Goal: Task Accomplishment & Management: Manage account settings

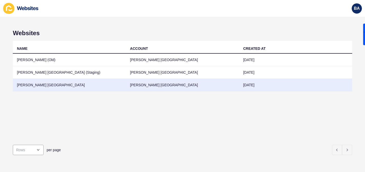
click at [138, 85] on td "[PERSON_NAME] [GEOGRAPHIC_DATA]" at bounding box center [182, 85] width 113 height 13
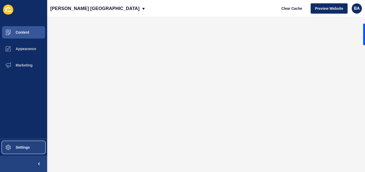
click at [18, 147] on span "Settings" at bounding box center [14, 147] width 31 height 4
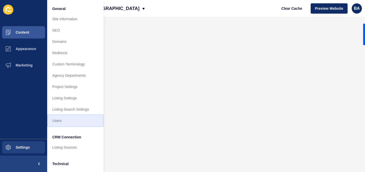
click at [66, 122] on link "Users" at bounding box center [75, 120] width 56 height 11
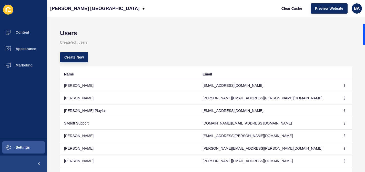
scroll to position [9, 0]
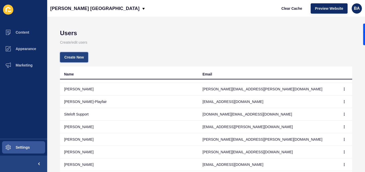
click at [77, 59] on span "Create New" at bounding box center [73, 57] width 19 height 5
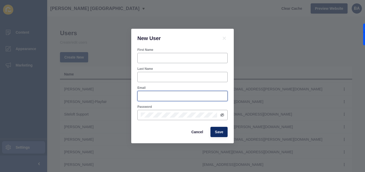
type input "[EMAIL_ADDRESS][DOMAIN_NAME]"
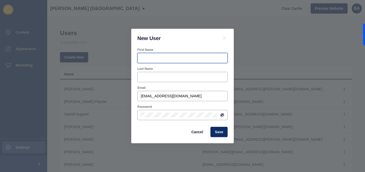
click at [159, 57] on input "First Name" at bounding box center [183, 57] width 84 height 5
type input "l"
type input "[PERSON_NAME]"
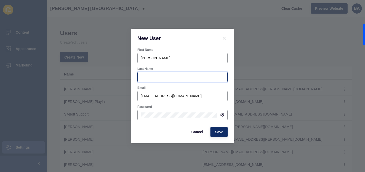
click at [163, 78] on input "Last Name" at bounding box center [183, 76] width 84 height 5
type input "[PERSON_NAME]"
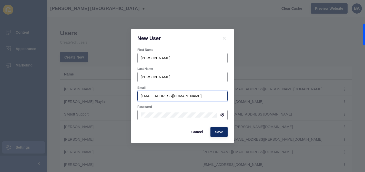
click at [187, 97] on input "[EMAIL_ADDRESS][DOMAIN_NAME]" at bounding box center [183, 95] width 84 height 5
type input "b"
type input "[PERSON_NAME][EMAIL_ADDRESS][DOMAIN_NAME]"
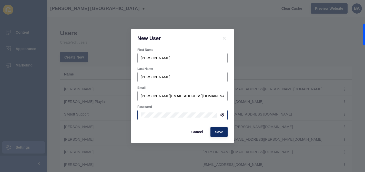
click at [187, 119] on div at bounding box center [182, 115] width 90 height 10
click at [223, 117] on icon at bounding box center [222, 115] width 4 height 4
click at [220, 131] on span "Save" at bounding box center [219, 131] width 8 height 5
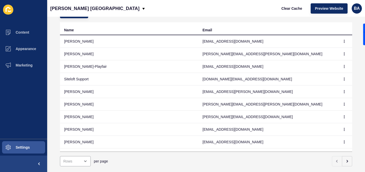
scroll to position [43, 0]
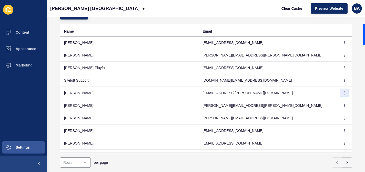
click at [343, 91] on button "button" at bounding box center [344, 92] width 8 height 7
click at [287, 118] on td "[PERSON_NAME][EMAIL_ADDRESS][DOMAIN_NAME]" at bounding box center [267, 118] width 138 height 13
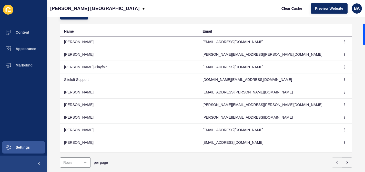
scroll to position [0, 0]
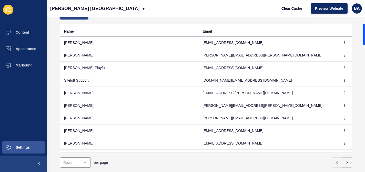
click at [75, 17] on button "Create New" at bounding box center [74, 14] width 28 height 10
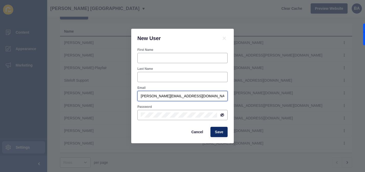
click at [148, 95] on input "[PERSON_NAME][EMAIL_ADDRESS][DOMAIN_NAME]" at bounding box center [183, 95] width 84 height 5
type input "[PERSON_NAME][EMAIL_ADDRESS][DOMAIN_NAME]"
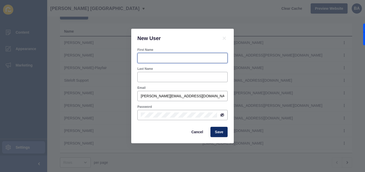
click at [158, 59] on input "First Name" at bounding box center [183, 57] width 84 height 5
type input "l"
type input "[PERSON_NAME]"
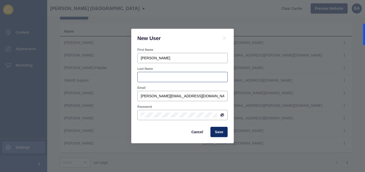
click at [153, 79] on div at bounding box center [182, 77] width 90 height 10
type input "[PERSON_NAME]"
click at [224, 114] on icon at bounding box center [222, 115] width 3 height 3
click at [222, 131] on span "Save" at bounding box center [219, 131] width 8 height 5
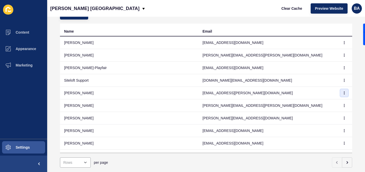
click at [345, 92] on icon "button" at bounding box center [344, 92] width 3 height 3
click at [334, 100] on link "Edit" at bounding box center [330, 102] width 36 height 11
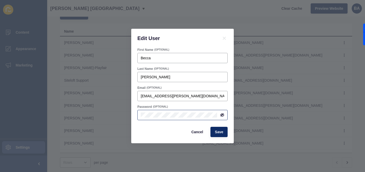
click at [222, 114] on icon at bounding box center [222, 115] width 3 height 2
click at [204, 130] on button "Cancel" at bounding box center [197, 132] width 21 height 10
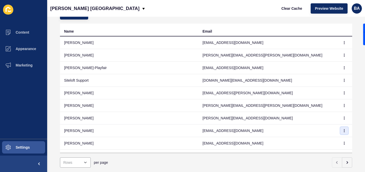
click at [345, 130] on icon "button" at bounding box center [344, 130] width 3 height 3
click at [332, 139] on link "Edit" at bounding box center [330, 140] width 36 height 11
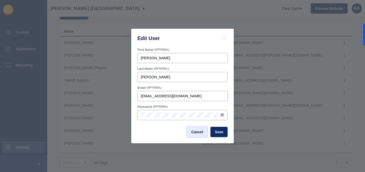
click at [198, 129] on span "Cancel" at bounding box center [197, 131] width 12 height 5
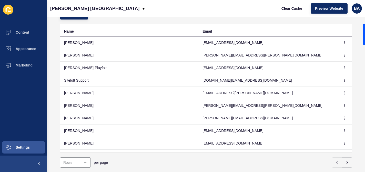
click at [88, 55] on td "[PERSON_NAME]" at bounding box center [129, 55] width 138 height 13
click at [164, 45] on td "[PERSON_NAME]" at bounding box center [129, 42] width 138 height 13
click at [228, 55] on td "[PERSON_NAME][EMAIL_ADDRESS][PERSON_NAME][DOMAIN_NAME]" at bounding box center [267, 55] width 138 height 13
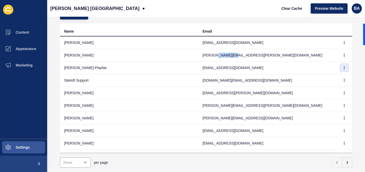
click at [344, 69] on icon "button" at bounding box center [344, 67] width 0 height 3
click at [328, 92] on link "Delete" at bounding box center [330, 89] width 36 height 11
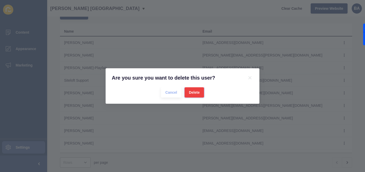
click at [191, 90] on span "Delete" at bounding box center [194, 92] width 11 height 5
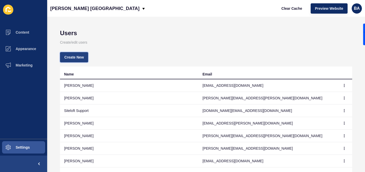
click at [85, 57] on button "Create New" at bounding box center [74, 57] width 28 height 10
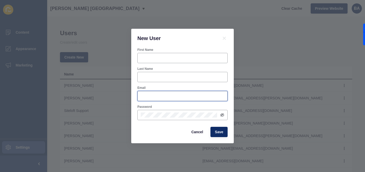
type input "[PERSON_NAME][EMAIL_ADDRESS][DOMAIN_NAME]"
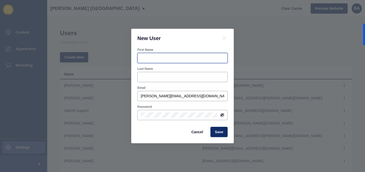
click at [147, 58] on input "First Name" at bounding box center [183, 57] width 84 height 5
type input "l"
type input "[PERSON_NAME]"
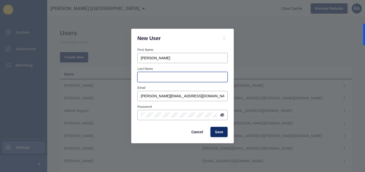
click at [148, 76] on input "Last Name" at bounding box center [183, 76] width 84 height 5
type input "[PERSON_NAME]"
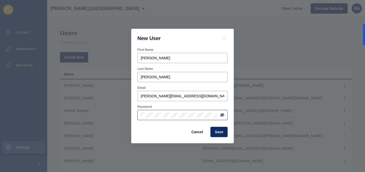
click at [223, 115] on icon at bounding box center [222, 115] width 4 height 4
click at [221, 130] on span "Save" at bounding box center [219, 131] width 8 height 5
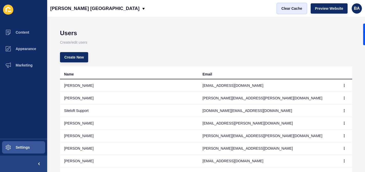
click at [292, 9] on span "Clear Cache" at bounding box center [291, 8] width 21 height 5
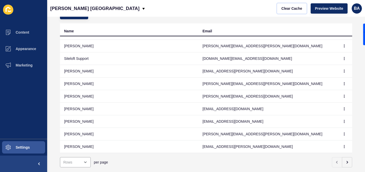
scroll to position [55, 0]
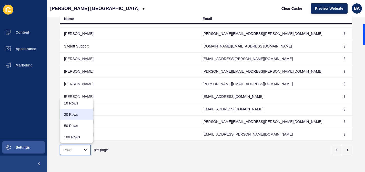
click at [87, 117] on div "20 Rows" at bounding box center [76, 114] width 25 height 5
type input "20 Rows"
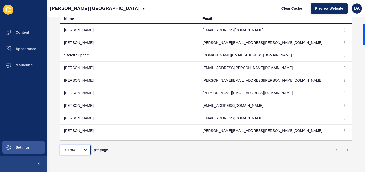
scroll to position [34, 0]
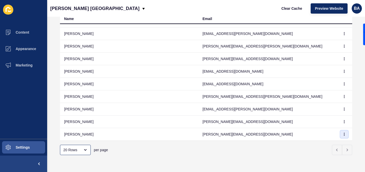
click at [344, 134] on icon "button" at bounding box center [344, 134] width 3 height 3
click at [331, 157] on link "Delete" at bounding box center [330, 155] width 36 height 11
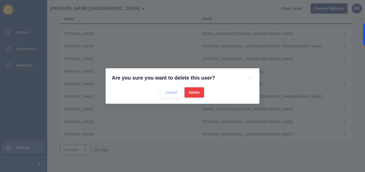
click at [196, 91] on span "Delete" at bounding box center [194, 92] width 11 height 5
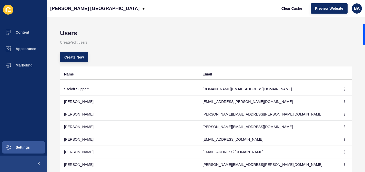
scroll to position [55, 0]
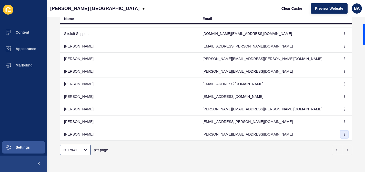
click at [345, 133] on icon "button" at bounding box center [344, 134] width 3 height 3
click at [323, 146] on link "Edit" at bounding box center [330, 144] width 36 height 11
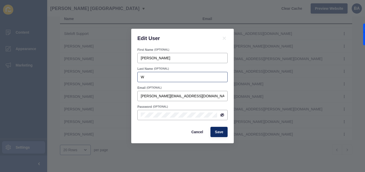
click at [173, 74] on div "W" at bounding box center [182, 77] width 90 height 10
type input "[PERSON_NAME]"
click at [218, 131] on span "Save" at bounding box center [219, 131] width 8 height 5
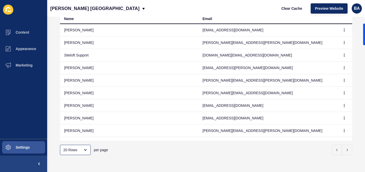
scroll to position [22, 0]
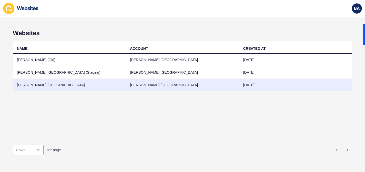
click at [140, 83] on td "[PERSON_NAME] [GEOGRAPHIC_DATA]" at bounding box center [182, 85] width 113 height 13
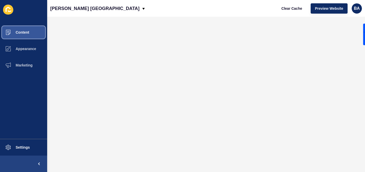
click at [32, 35] on button "Content" at bounding box center [23, 32] width 47 height 16
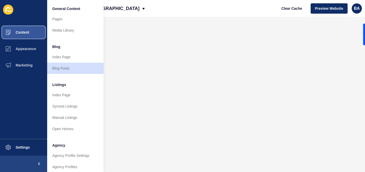
click at [32, 35] on button "Content" at bounding box center [23, 32] width 47 height 16
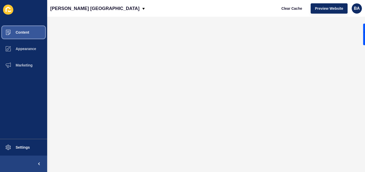
click at [32, 35] on button "Content" at bounding box center [23, 32] width 47 height 16
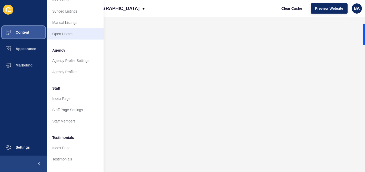
scroll to position [129, 0]
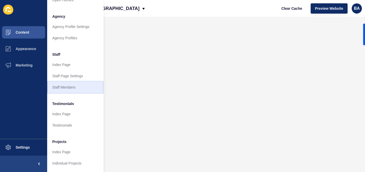
click at [73, 90] on link "Staff Members" at bounding box center [75, 87] width 56 height 11
